Goal: Task Accomplishment & Management: Use online tool/utility

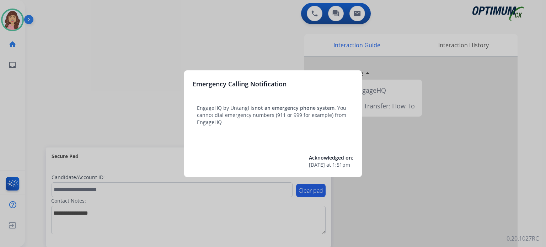
click at [281, 49] on div at bounding box center [273, 123] width 546 height 247
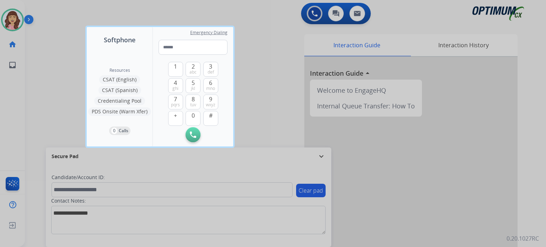
click at [414, 188] on div at bounding box center [273, 123] width 546 height 247
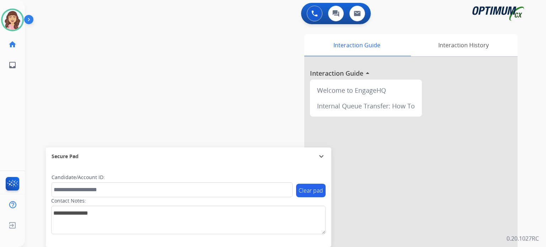
click at [236, 90] on div "Interaction Guide Interaction History Interaction Guide arrow_drop_up Welcome t…" at bounding box center [368, 178] width 299 height 288
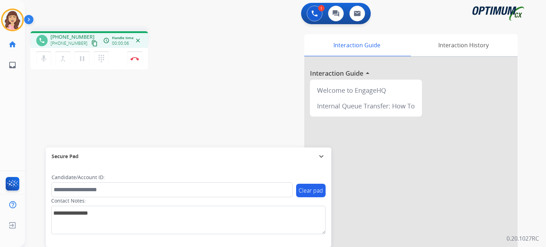
click at [91, 43] on mat-icon "content_copy" at bounding box center [94, 43] width 6 height 6
click at [136, 60] on img at bounding box center [134, 59] width 9 height 4
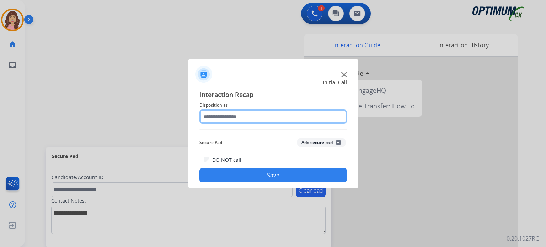
click at [251, 117] on input "text" at bounding box center [273, 116] width 148 height 14
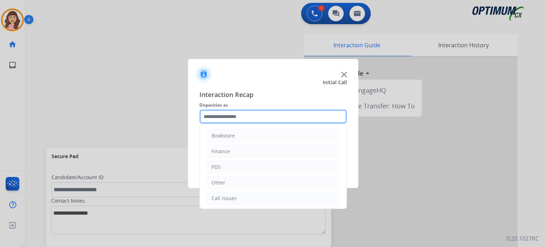
scroll to position [47, 0]
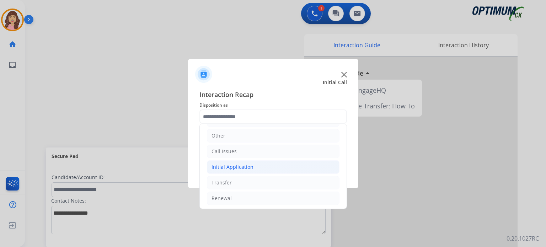
click at [236, 164] on div "Initial Application" at bounding box center [232, 167] width 42 height 7
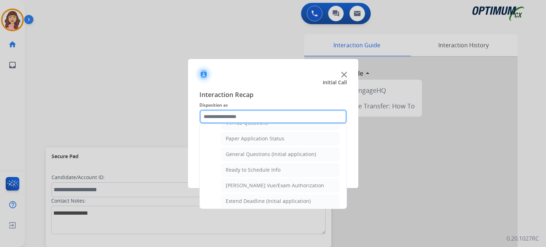
scroll to position [381, 0]
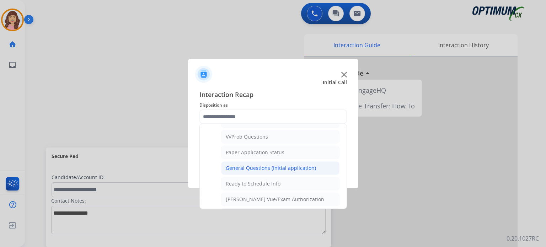
click at [270, 165] on div "General Questions (Initial application)" at bounding box center [271, 168] width 90 height 7
type input "**********"
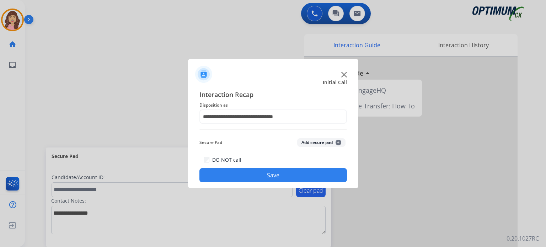
click at [270, 176] on button "Save" at bounding box center [273, 175] width 148 height 14
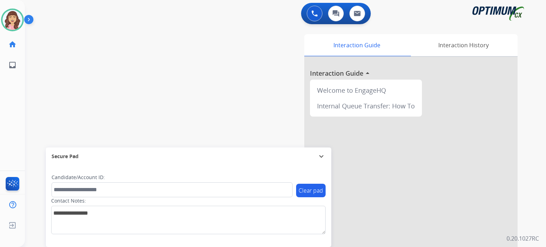
click at [145, 69] on div "swap_horiz Break voice bridge close_fullscreen Connect 3-Way Call merge_type Se…" at bounding box center [277, 174] width 504 height 296
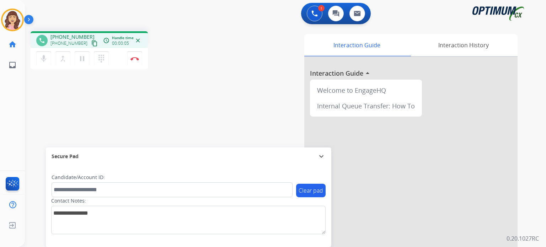
click at [91, 43] on mat-icon "content_copy" at bounding box center [94, 43] width 6 height 6
click at [134, 59] on img at bounding box center [134, 59] width 9 height 4
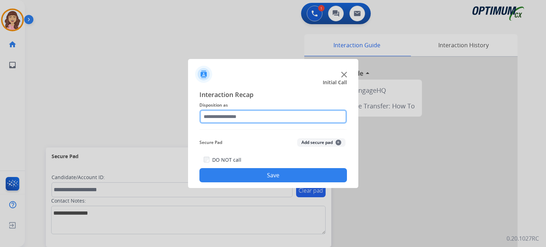
click at [230, 112] on input "text" at bounding box center [273, 116] width 148 height 14
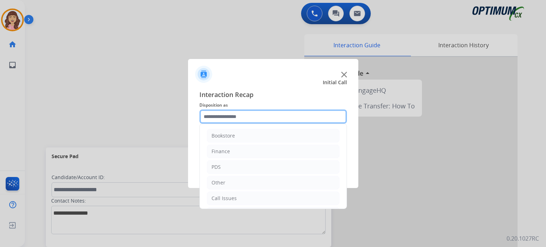
scroll to position [47, 0]
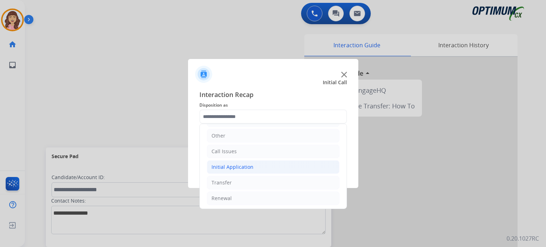
click at [242, 167] on div "Initial Application" at bounding box center [232, 167] width 42 height 7
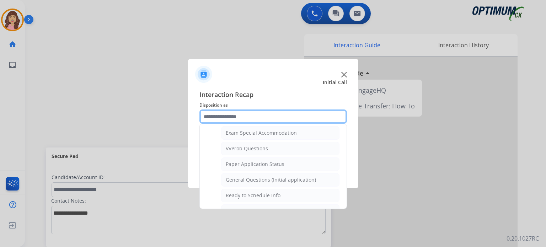
scroll to position [395, 0]
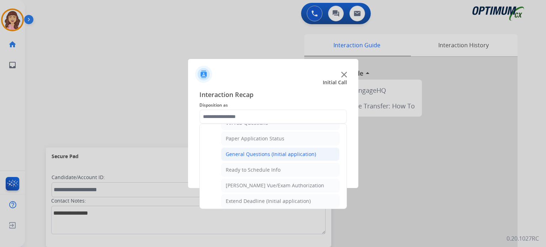
click at [277, 151] on div "General Questions (Initial application)" at bounding box center [271, 154] width 90 height 7
type input "**********"
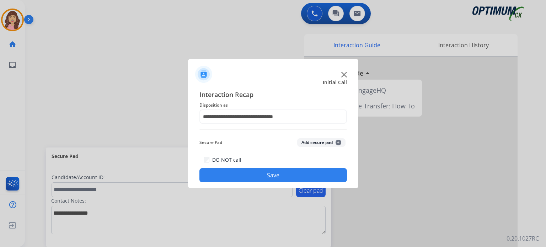
click at [259, 173] on button "Save" at bounding box center [273, 175] width 148 height 14
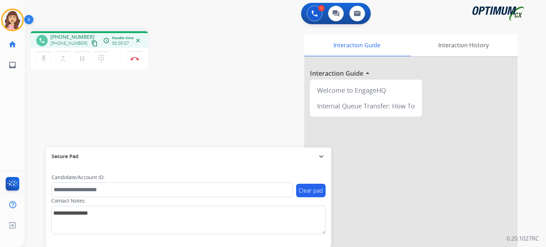
click at [91, 43] on mat-icon "content_copy" at bounding box center [94, 43] width 6 height 6
click at [133, 59] on img at bounding box center [134, 59] width 9 height 4
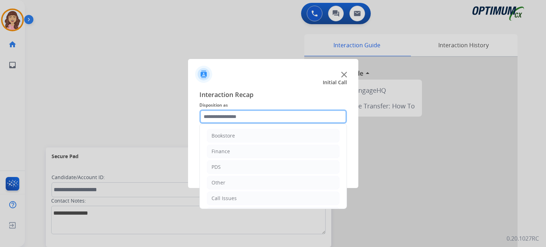
click at [269, 116] on input "text" at bounding box center [273, 116] width 148 height 14
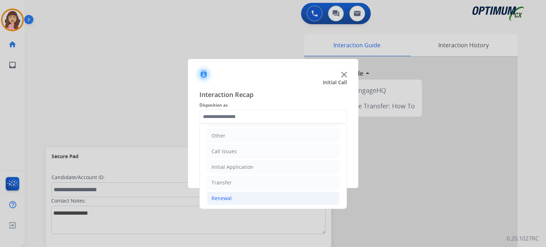
click at [240, 199] on li "Renewal" at bounding box center [273, 199] width 133 height 14
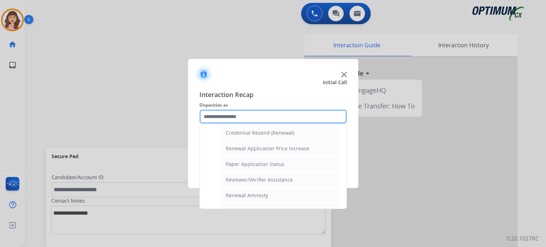
scroll to position [213, 0]
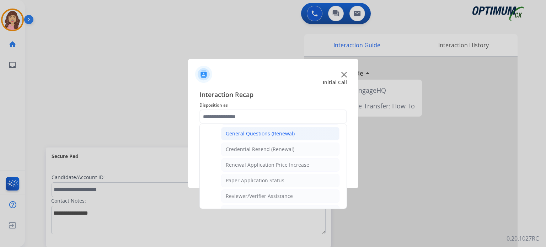
click at [258, 132] on div "General Questions (Renewal)" at bounding box center [260, 133] width 69 height 7
type input "**********"
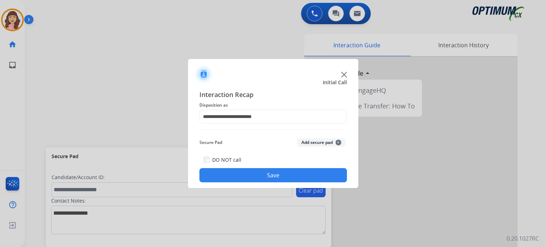
click at [266, 182] on button "Save" at bounding box center [273, 175] width 148 height 14
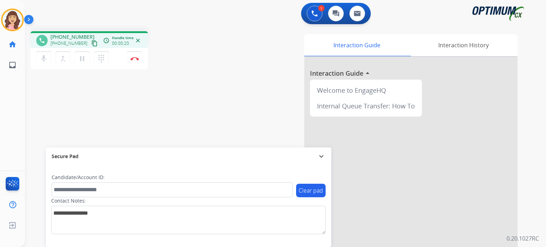
click at [91, 43] on mat-icon "content_copy" at bounding box center [94, 43] width 6 height 6
click at [180, 129] on div "phone [PHONE_NUMBER] [PHONE_NUMBER] content_copy access_time Call metrics Queue…" at bounding box center [277, 174] width 504 height 296
click at [166, 113] on div "phone [PHONE_NUMBER] [PHONE_NUMBER] content_copy access_time Call metrics Queue…" at bounding box center [277, 174] width 504 height 296
click at [235, 106] on div "Interaction Guide Interaction History Interaction Guide arrow_drop_up Welcome t…" at bounding box center [368, 178] width 299 height 288
click at [135, 61] on button "Disconnect" at bounding box center [134, 58] width 15 height 15
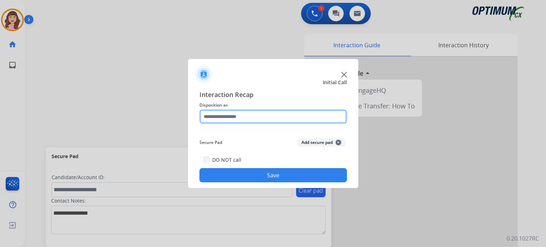
click at [248, 113] on input "text" at bounding box center [273, 116] width 148 height 14
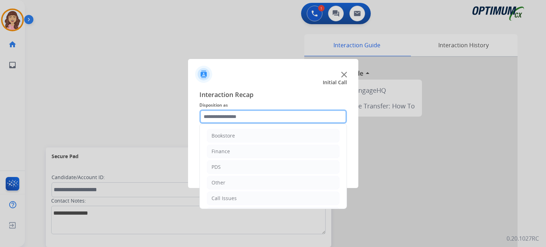
scroll to position [47, 0]
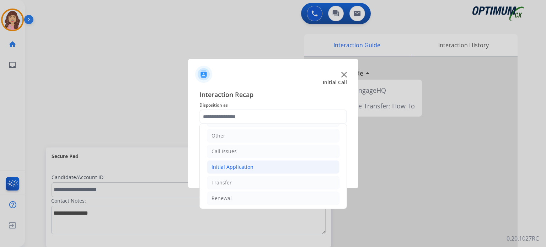
click at [246, 166] on div "Initial Application" at bounding box center [232, 167] width 42 height 7
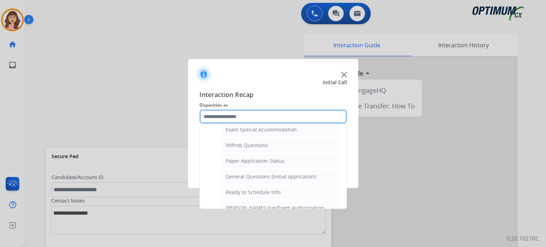
scroll to position [358, 0]
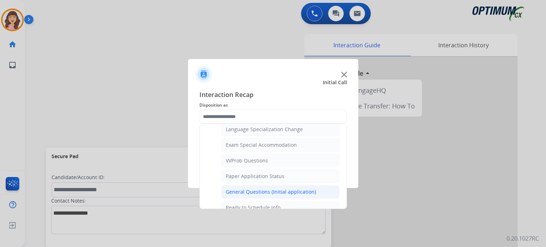
click at [252, 189] on div "General Questions (Initial application)" at bounding box center [271, 191] width 90 height 7
type input "**********"
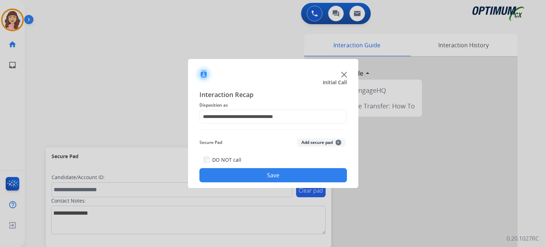
click at [282, 174] on button "Save" at bounding box center [273, 175] width 148 height 14
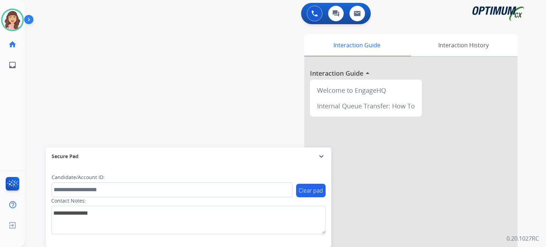
click at [115, 64] on div "swap_horiz Break voice bridge close_fullscreen Connect 3-Way Call merge_type Se…" at bounding box center [277, 174] width 504 height 296
click at [7, 20] on img at bounding box center [12, 20] width 20 height 20
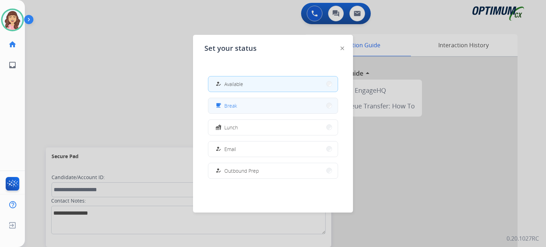
click at [244, 108] on button "free_breakfast Break" at bounding box center [272, 105] width 129 height 15
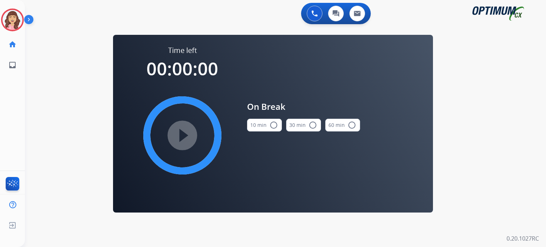
click at [272, 127] on mat-icon "radio_button_unchecked" at bounding box center [273, 125] width 9 height 9
click at [180, 131] on mat-icon "play_circle_filled" at bounding box center [182, 135] width 9 height 9
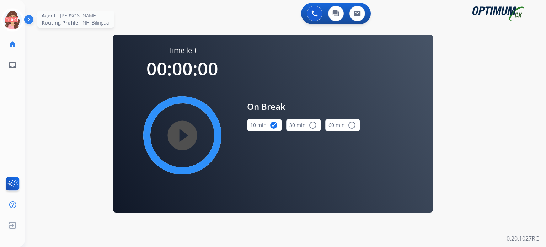
click at [10, 23] on icon at bounding box center [12, 20] width 23 height 23
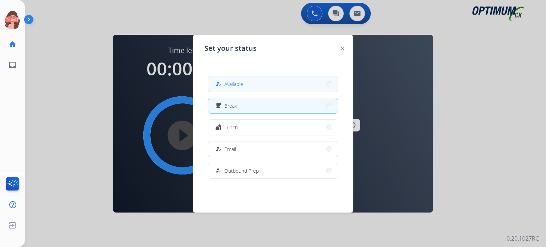
click at [241, 84] on span "Available" at bounding box center [233, 83] width 19 height 7
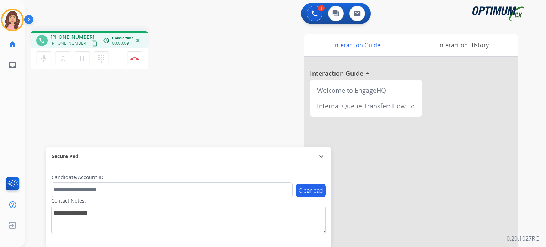
click at [91, 45] on mat-icon "content_copy" at bounding box center [94, 43] width 6 height 6
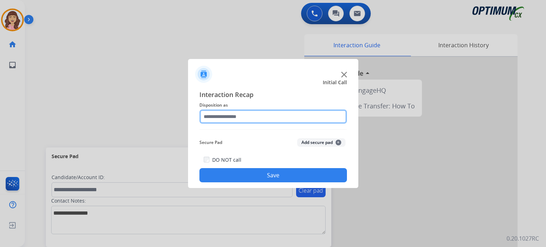
click at [247, 113] on input "text" at bounding box center [273, 116] width 148 height 14
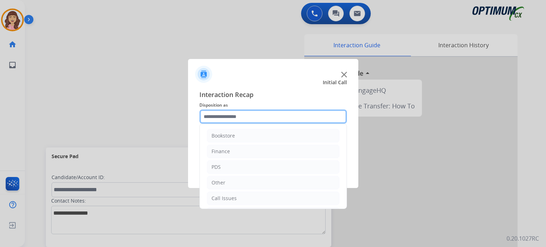
scroll to position [47, 0]
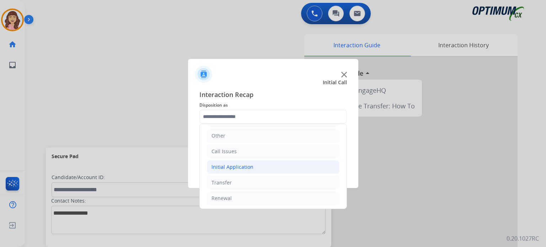
click at [264, 166] on li "Initial Application" at bounding box center [273, 167] width 133 height 14
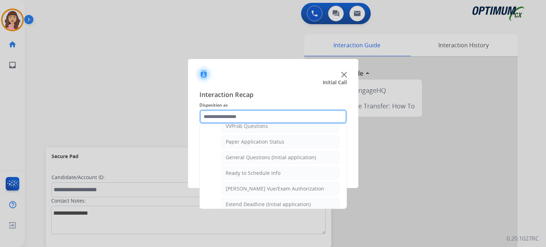
scroll to position [387, 0]
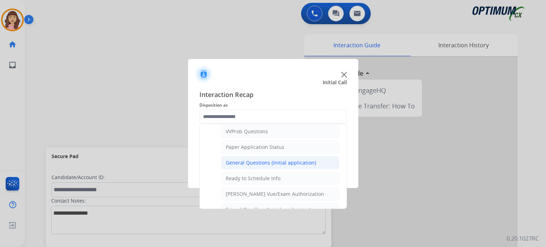
click at [284, 159] on div "General Questions (Initial application)" at bounding box center [271, 162] width 90 height 7
type input "**********"
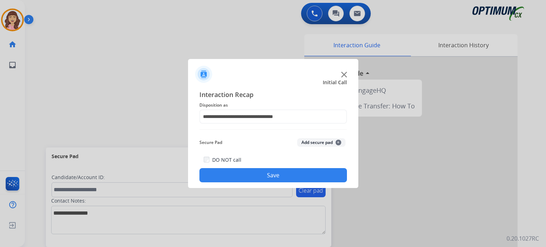
click at [275, 177] on button "Save" at bounding box center [273, 175] width 148 height 14
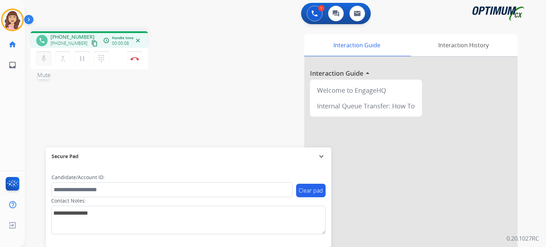
click at [45, 59] on mat-icon "mic" at bounding box center [43, 58] width 9 height 9
click at [45, 59] on mat-icon "mic_off" at bounding box center [43, 58] width 9 height 9
click at [91, 43] on mat-icon "content_copy" at bounding box center [94, 43] width 6 height 6
click at [80, 61] on mat-icon "pause" at bounding box center [82, 58] width 9 height 9
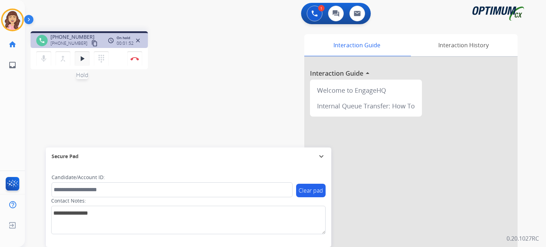
click at [81, 61] on mat-icon "play_arrow" at bounding box center [82, 58] width 9 height 9
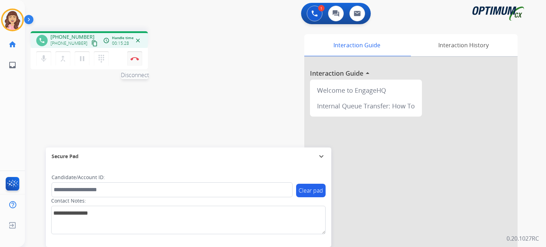
click at [136, 58] on img at bounding box center [134, 59] width 9 height 4
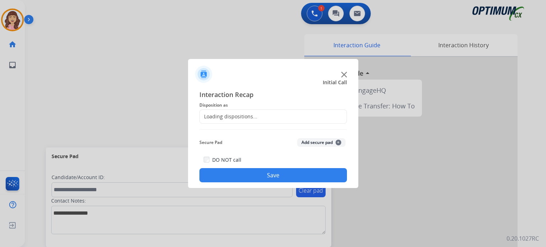
click at [249, 114] on div "Loading dispositions..." at bounding box center [229, 116] width 58 height 7
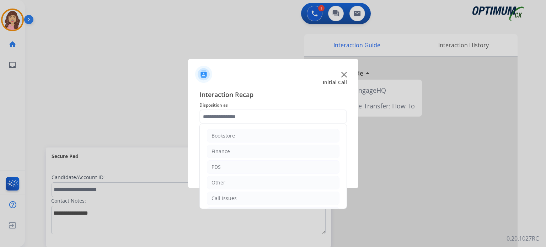
click at [264, 115] on input "text" at bounding box center [273, 116] width 148 height 14
click at [246, 167] on div "Initial Application" at bounding box center [232, 167] width 42 height 7
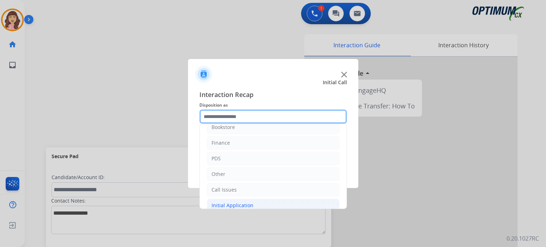
scroll to position [5, 0]
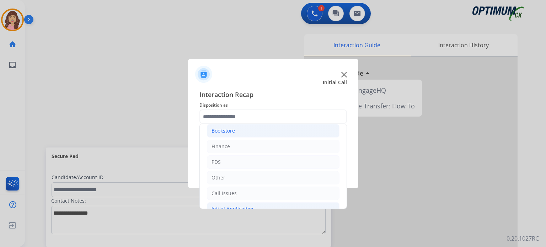
click at [244, 134] on li "Bookstore" at bounding box center [273, 131] width 133 height 14
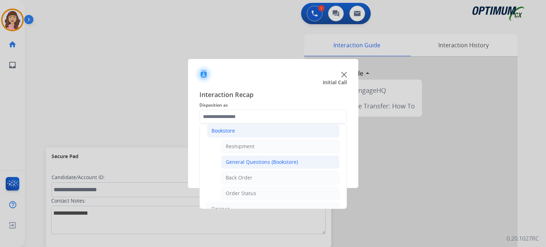
click at [253, 162] on div "General Questions (Bookstore)" at bounding box center [262, 162] width 72 height 7
type input "**********"
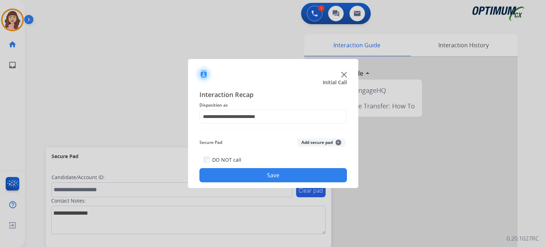
click at [278, 174] on button "Save" at bounding box center [273, 175] width 148 height 14
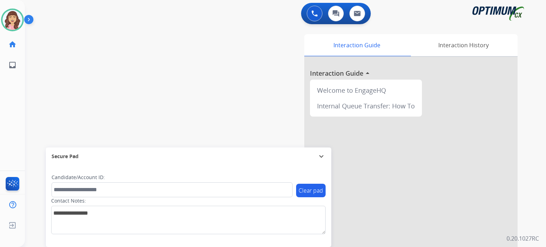
drag, startPoint x: 159, startPoint y: 80, endPoint x: 158, endPoint y: 76, distance: 4.4
click at [159, 80] on div "swap_horiz Break voice bridge close_fullscreen Connect 3-Way Call merge_type Se…" at bounding box center [277, 174] width 504 height 296
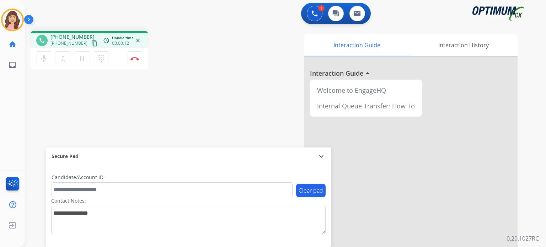
click at [91, 42] on mat-icon "content_copy" at bounding box center [94, 43] width 6 height 6
click at [135, 59] on img at bounding box center [134, 59] width 9 height 4
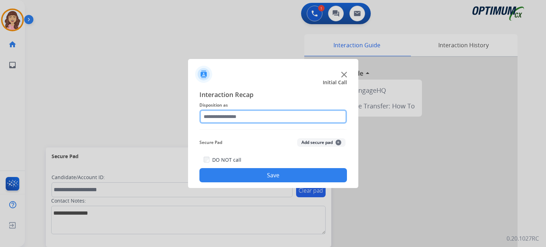
click at [247, 120] on input "text" at bounding box center [273, 116] width 148 height 14
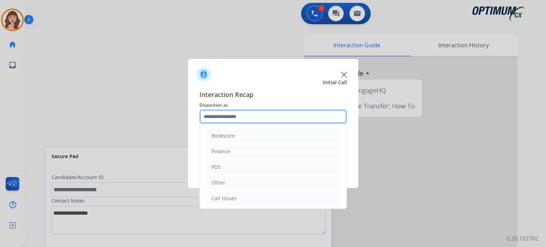
scroll to position [47, 0]
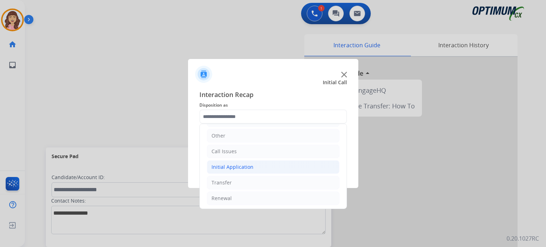
click at [258, 163] on li "Initial Application" at bounding box center [273, 167] width 133 height 14
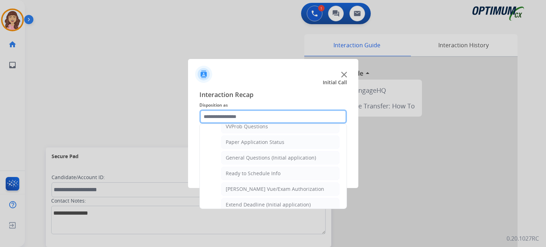
scroll to position [389, 0]
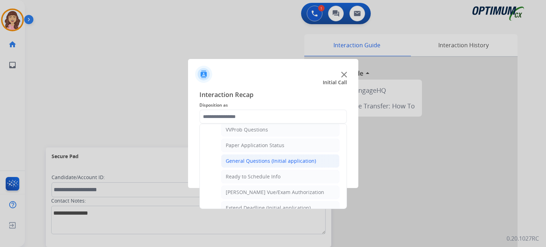
click at [259, 160] on div "General Questions (Initial application)" at bounding box center [271, 160] width 90 height 7
type input "**********"
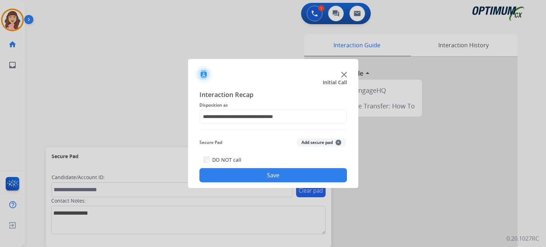
click at [263, 174] on button "Save" at bounding box center [273, 175] width 148 height 14
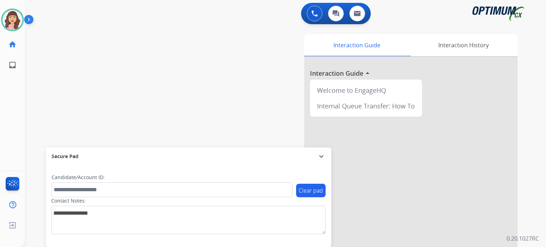
click at [521, 133] on div "Interaction Guide Interaction History Interaction Guide arrow_drop_up Welcome t…" at bounding box center [374, 176] width 310 height 291
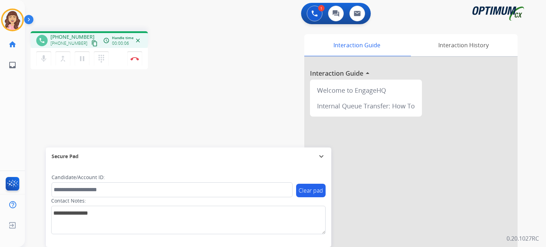
click at [91, 43] on mat-icon "content_copy" at bounding box center [94, 43] width 6 height 6
click at [182, 119] on div "phone [PHONE_NUMBER] [PHONE_NUMBER] content_copy access_time Call metrics Queue…" at bounding box center [277, 174] width 504 height 296
click at [102, 113] on div "phone [PHONE_NUMBER] [PHONE_NUMBER] content_copy access_time Call metrics Queue…" at bounding box center [277, 174] width 504 height 296
click at [132, 58] on img at bounding box center [134, 59] width 9 height 4
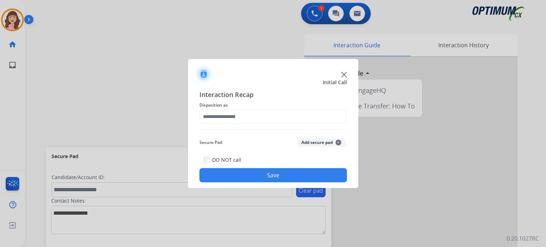
click at [241, 124] on div "Interaction Recap Disposition as Secure Pad Add secure pad + DO NOT call Save" at bounding box center [273, 136] width 148 height 93
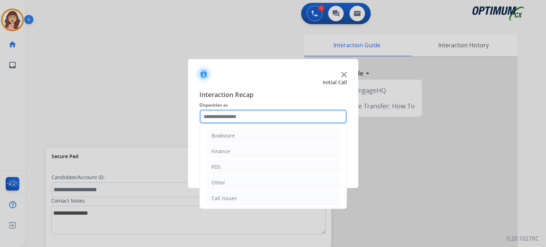
click at [260, 118] on input "text" at bounding box center [273, 116] width 148 height 14
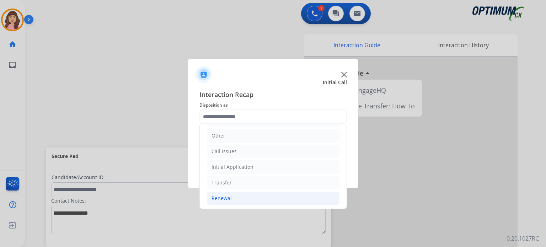
click at [237, 197] on li "Renewal" at bounding box center [273, 199] width 133 height 14
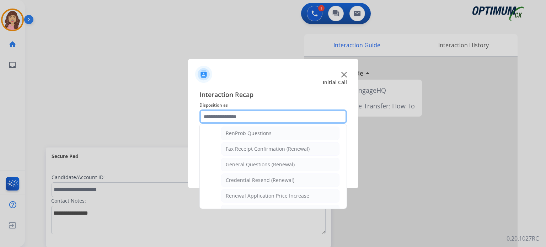
scroll to position [180, 0]
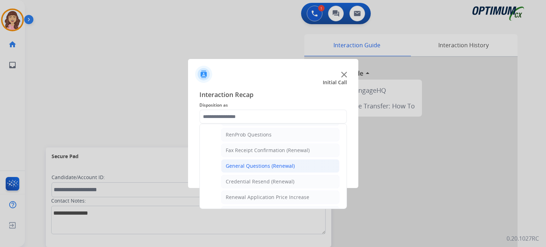
click at [261, 166] on div "General Questions (Renewal)" at bounding box center [260, 165] width 69 height 7
type input "**********"
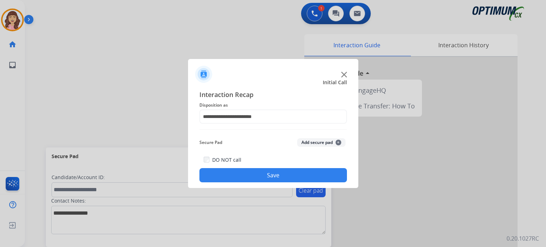
click at [259, 173] on button "Save" at bounding box center [273, 175] width 148 height 14
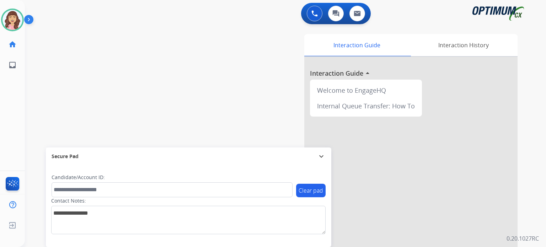
click at [138, 65] on div "swap_horiz Break voice bridge close_fullscreen Connect 3-Way Call merge_type Se…" at bounding box center [277, 174] width 504 height 296
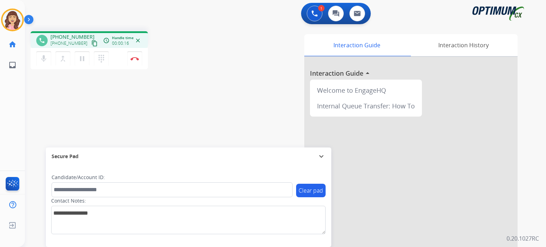
click at [91, 42] on mat-icon "content_copy" at bounding box center [94, 43] width 6 height 6
click at [44, 61] on mat-icon "mic" at bounding box center [43, 58] width 9 height 9
click at [44, 61] on mat-icon "mic_off" at bounding box center [43, 58] width 9 height 9
click at [171, 139] on div "phone [PHONE_NUMBER] [PHONE_NUMBER] content_copy access_time Call metrics Queue…" at bounding box center [277, 174] width 504 height 296
click at [0, 247] on div at bounding box center [0, 247] width 0 height 0
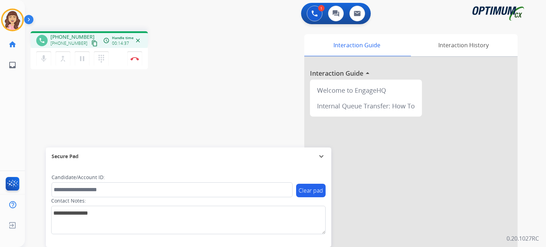
click at [0, 247] on div at bounding box center [0, 247] width 0 height 0
click at [134, 59] on img at bounding box center [134, 59] width 9 height 4
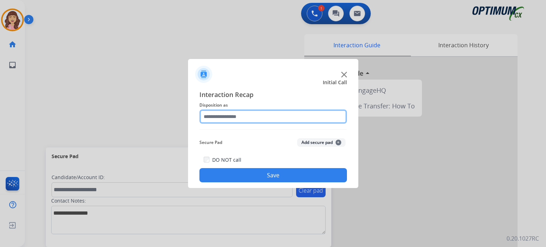
click at [242, 113] on input "text" at bounding box center [273, 116] width 148 height 14
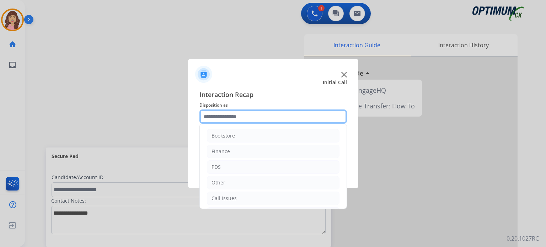
scroll to position [47, 0]
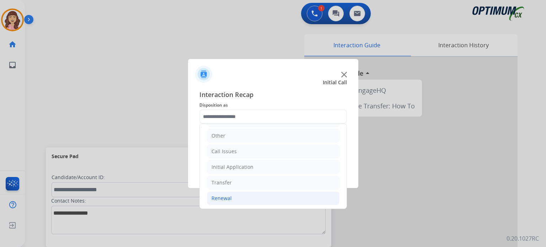
click at [224, 196] on div "Renewal" at bounding box center [221, 198] width 20 height 7
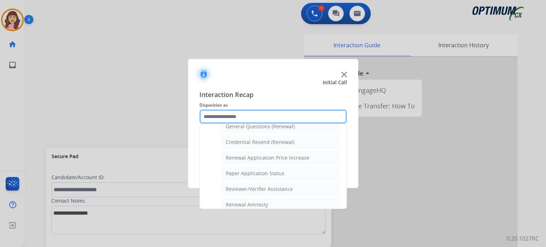
scroll to position [215, 0]
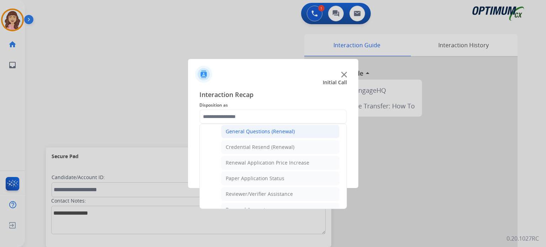
click at [243, 129] on div "General Questions (Renewal)" at bounding box center [260, 131] width 69 height 7
type input "**********"
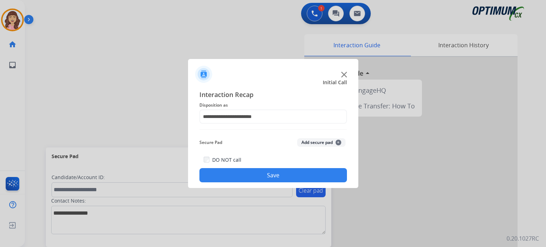
click at [264, 174] on button "Save" at bounding box center [273, 175] width 148 height 14
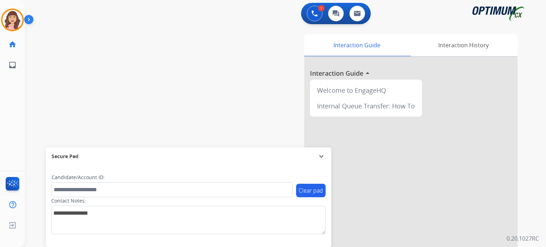
click at [109, 60] on div "swap_horiz Break voice bridge close_fullscreen Connect 3-Way Call merge_type Se…" at bounding box center [277, 174] width 504 height 296
click at [14, 18] on img at bounding box center [12, 20] width 20 height 20
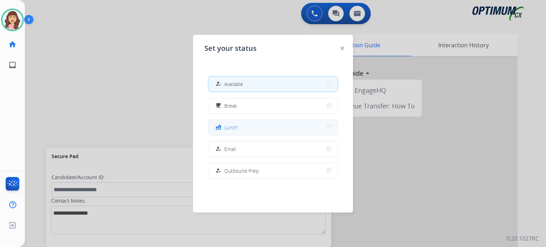
click at [237, 129] on span "Lunch" at bounding box center [231, 127] width 14 height 7
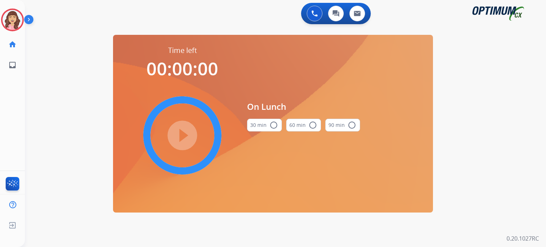
click at [273, 128] on mat-icon "radio_button_unchecked" at bounding box center [273, 125] width 9 height 9
click at [185, 134] on mat-icon "play_circle_filled" at bounding box center [182, 135] width 9 height 9
